Goal: Information Seeking & Learning: Learn about a topic

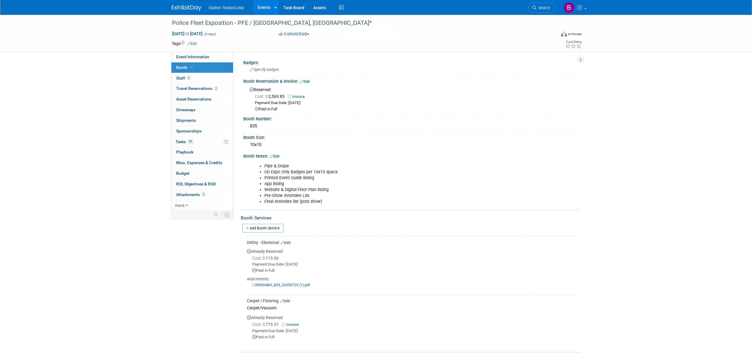
click at [267, 9] on link "Events" at bounding box center [264, 7] width 22 height 15
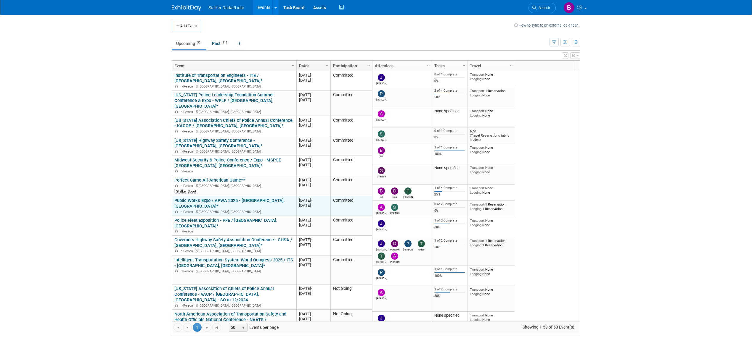
click at [222, 209] on div "In-Person Chicago, IL" at bounding box center [233, 211] width 119 height 5
click at [221, 198] on link "Public Works Expo / APWA 2025 - [GEOGRAPHIC_DATA], [GEOGRAPHIC_DATA]*" at bounding box center [229, 203] width 110 height 11
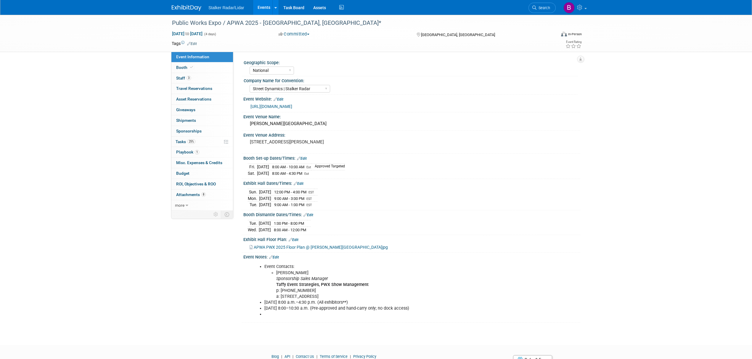
select select "National"
select select "Street Dynamics | Stalker Radar"
click at [292, 105] on link "[URL][DOMAIN_NAME]" at bounding box center [272, 106] width 42 height 5
click at [190, 70] on link "Booth" at bounding box center [202, 67] width 62 height 10
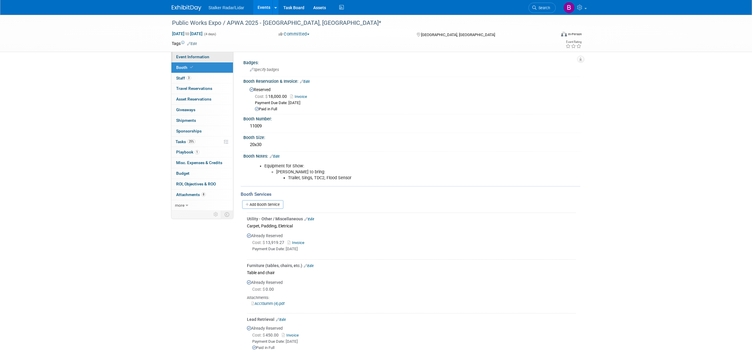
click at [195, 55] on span "Event Information" at bounding box center [192, 56] width 33 height 5
select select "National"
select select "Street Dynamics | Stalker Radar"
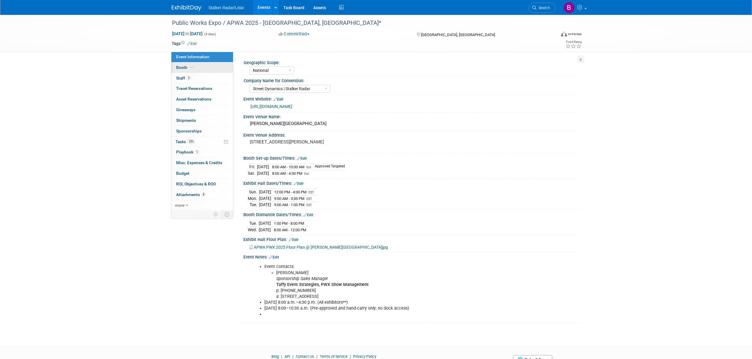
click at [175, 65] on link "Booth" at bounding box center [202, 67] width 62 height 10
